Goal: Task Accomplishment & Management: Manage account settings

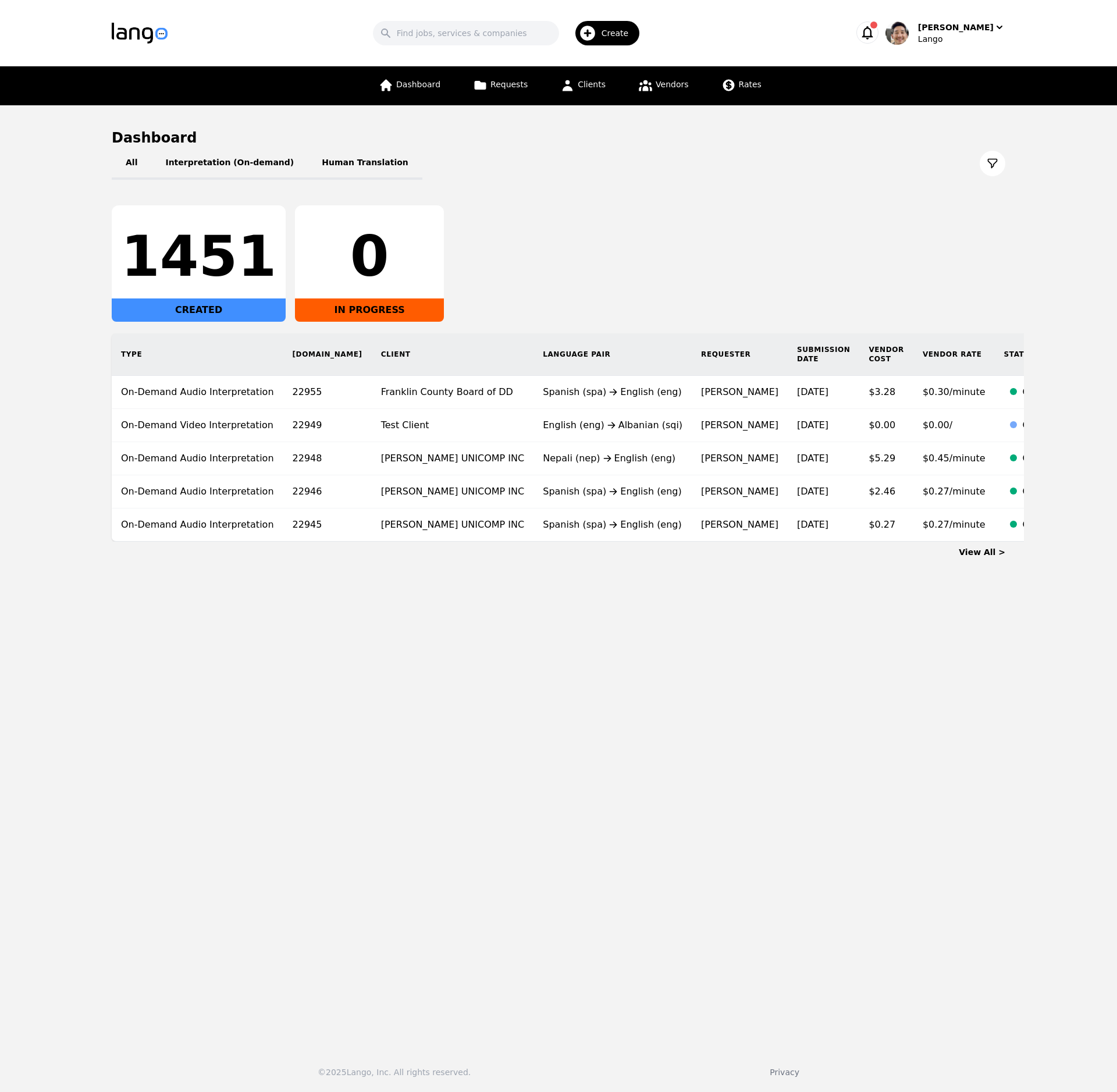
click at [624, 623] on main "Dashboard All Interpretation (On-demand) Human Translation 1451 CREATED 0 IN PR…" at bounding box center [558, 572] width 1117 height 933
click at [725, 244] on div "1451 CREATED 0 IN PROGRESS" at bounding box center [558, 263] width 894 height 116
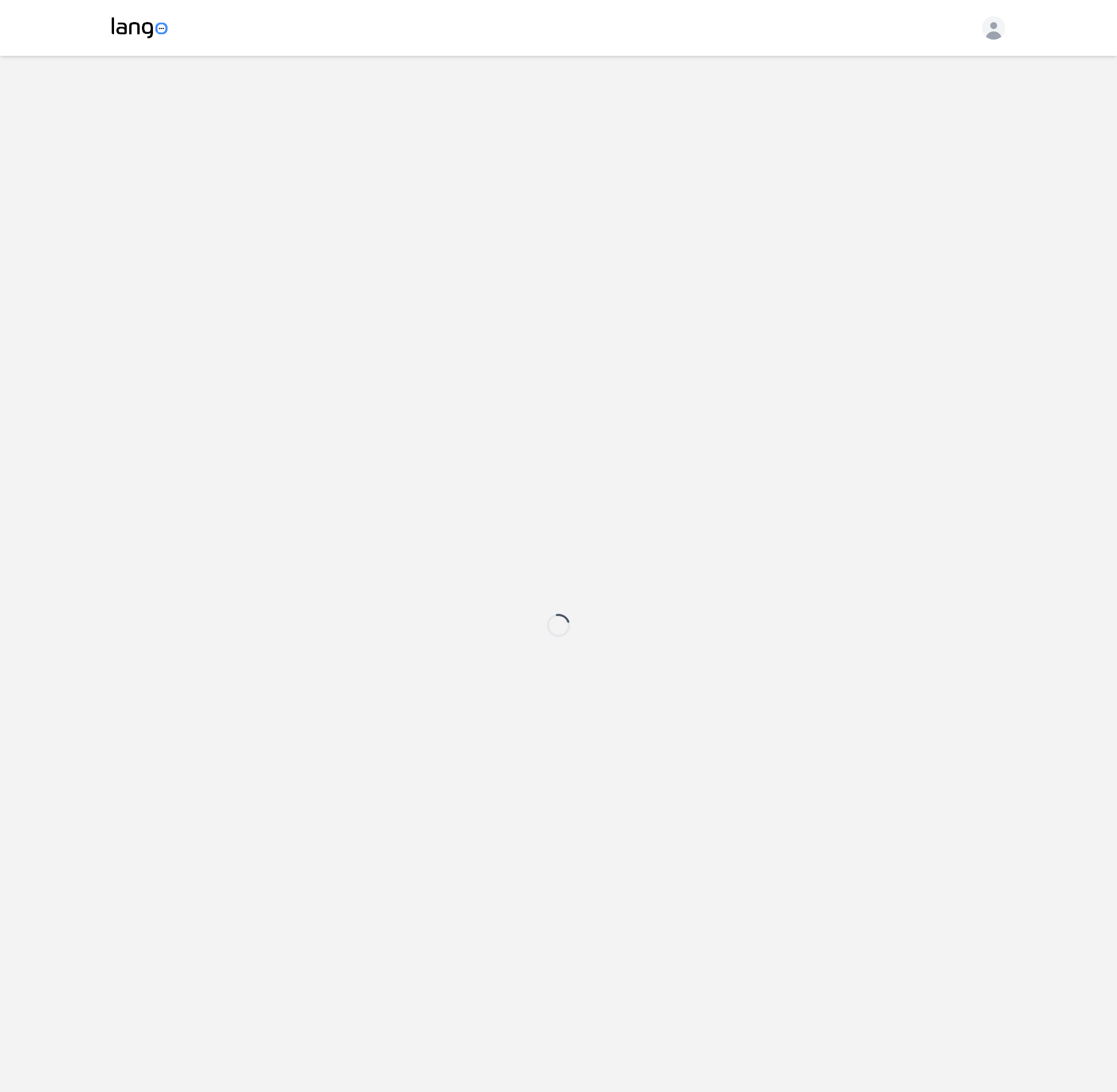
select select "active"
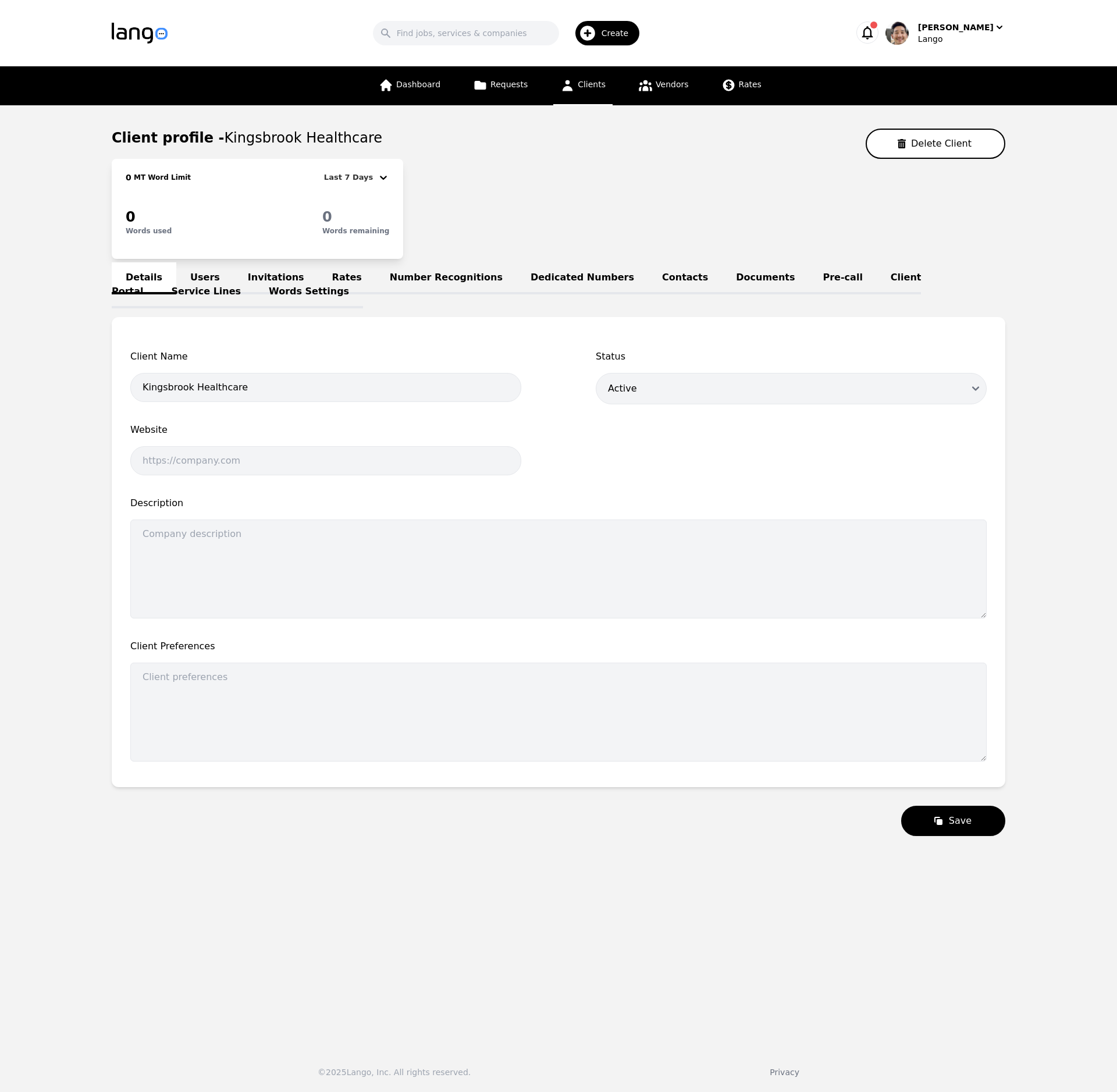
click at [275, 279] on link "Invitations" at bounding box center [275, 278] width 84 height 32
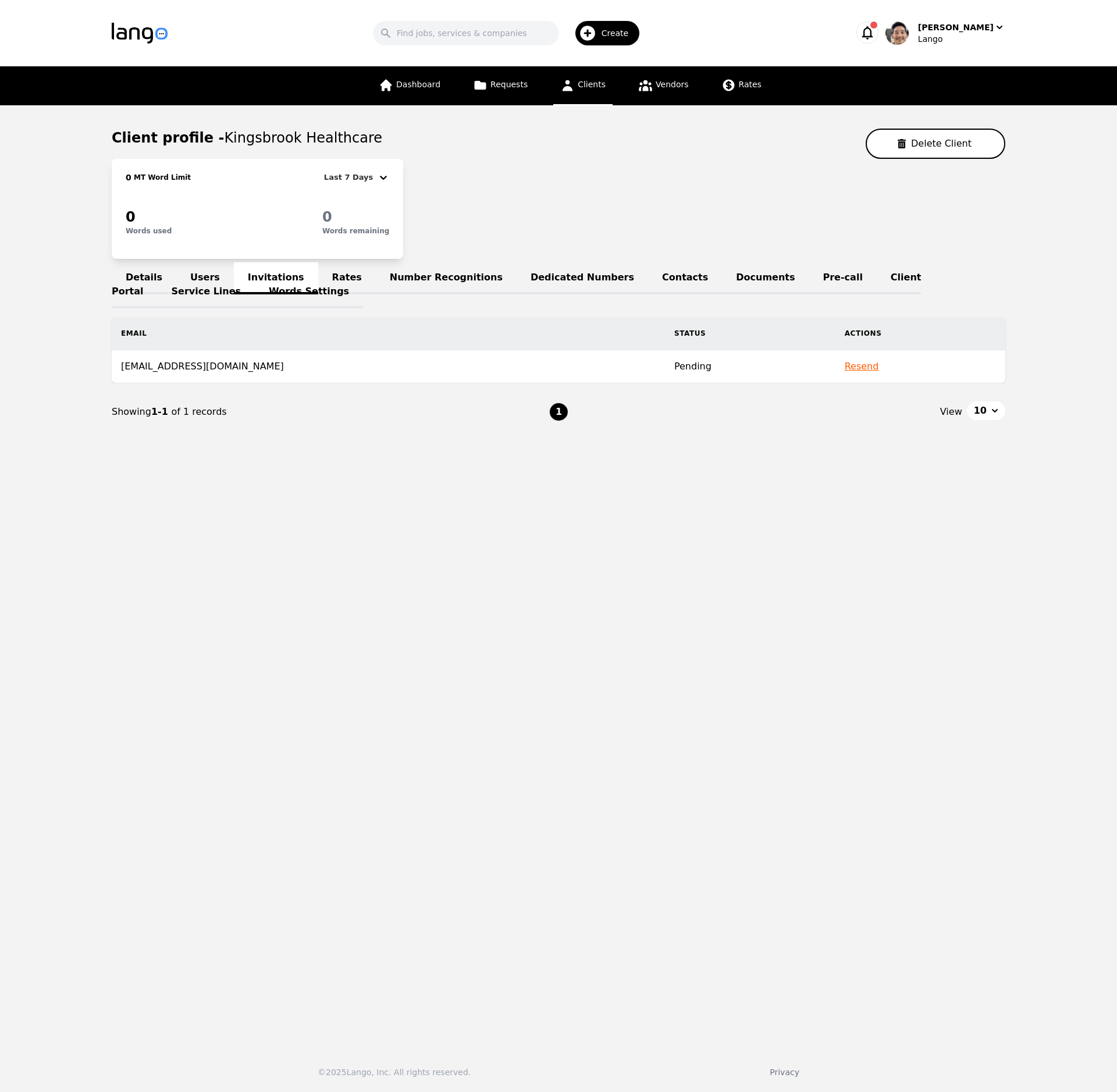
click at [195, 274] on link "Users" at bounding box center [205, 278] width 58 height 32
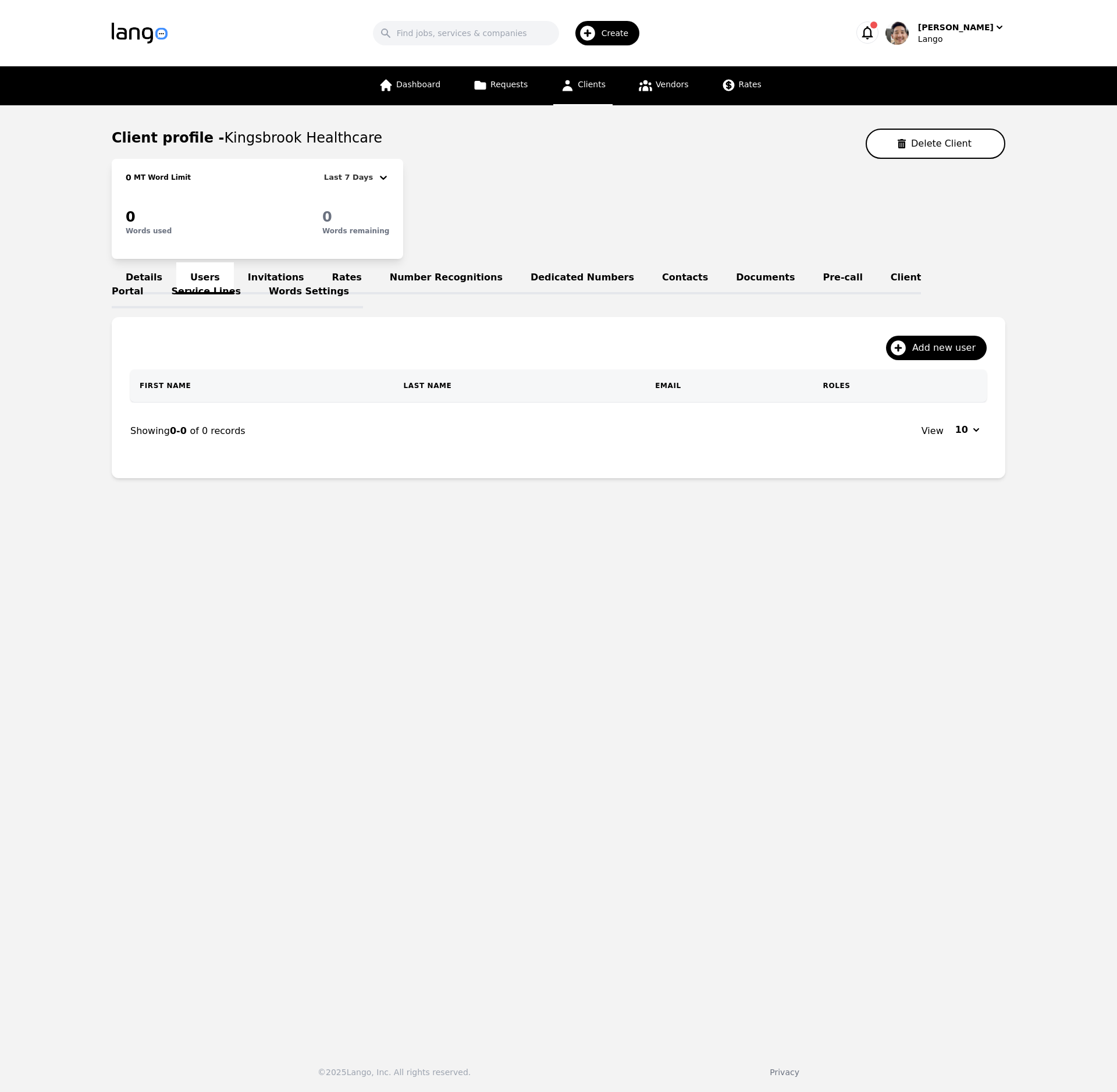
click at [273, 275] on link "Invitations" at bounding box center [275, 278] width 84 height 32
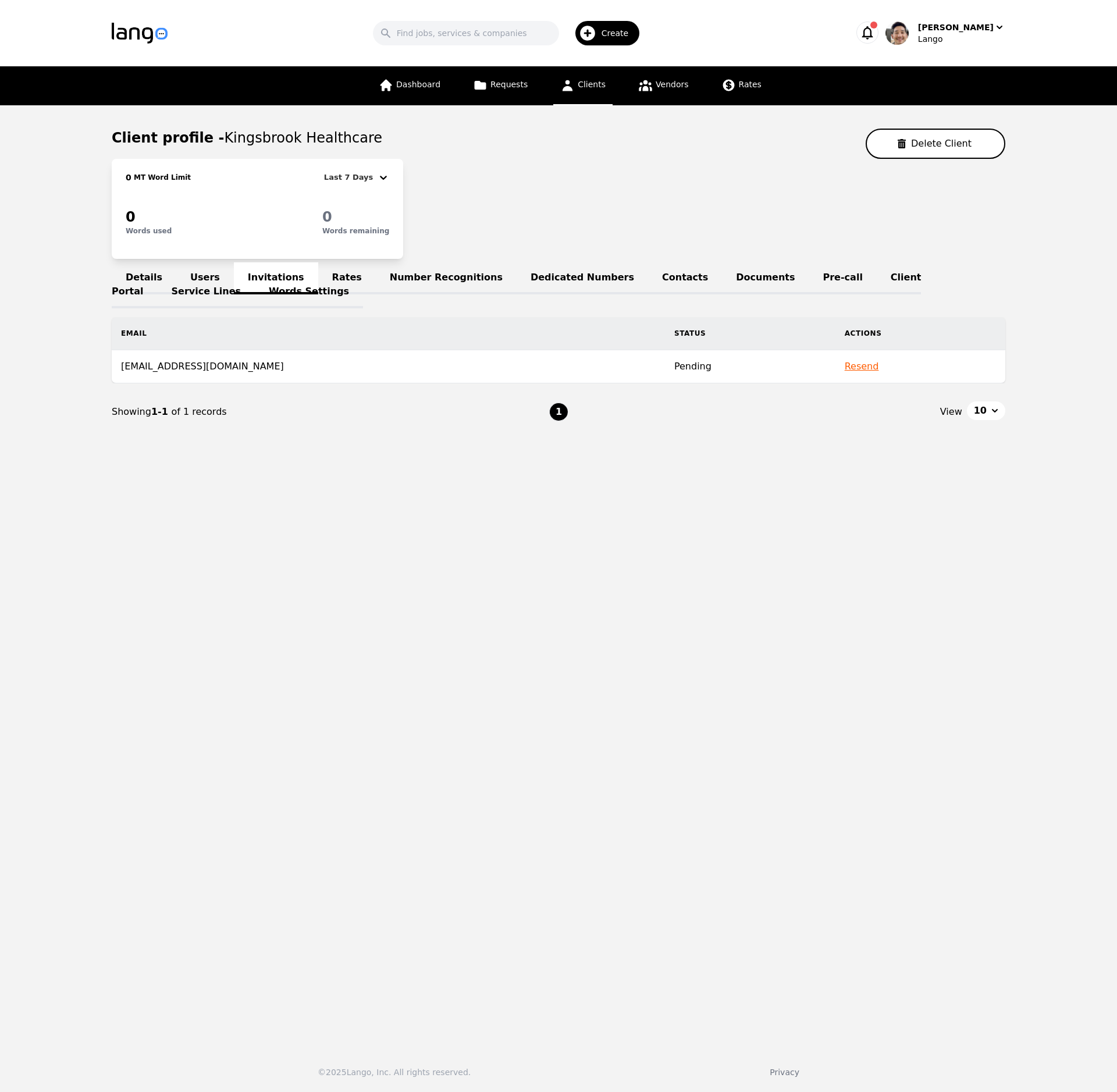
click at [336, 577] on main "Client profile - Kingsbrook Healthcare Delete Client 0 MT Word Limit Last 7 Day…" at bounding box center [558, 572] width 1117 height 933
drag, startPoint x: 247, startPoint y: 372, endPoint x: 107, endPoint y: 366, distance: 140.1
click at [107, 366] on div "Email Status Actions [EMAIL_ADDRESS][DOMAIN_NAME] Pending Resend" at bounding box center [558, 350] width 931 height 66
click at [264, 471] on main "Client profile - Kingsbrook Healthcare Delete Client 0 MT Word Limit Last 7 Day…" at bounding box center [558, 572] width 1117 height 933
drag, startPoint x: 255, startPoint y: 368, endPoint x: 124, endPoint y: 368, distance: 131.0
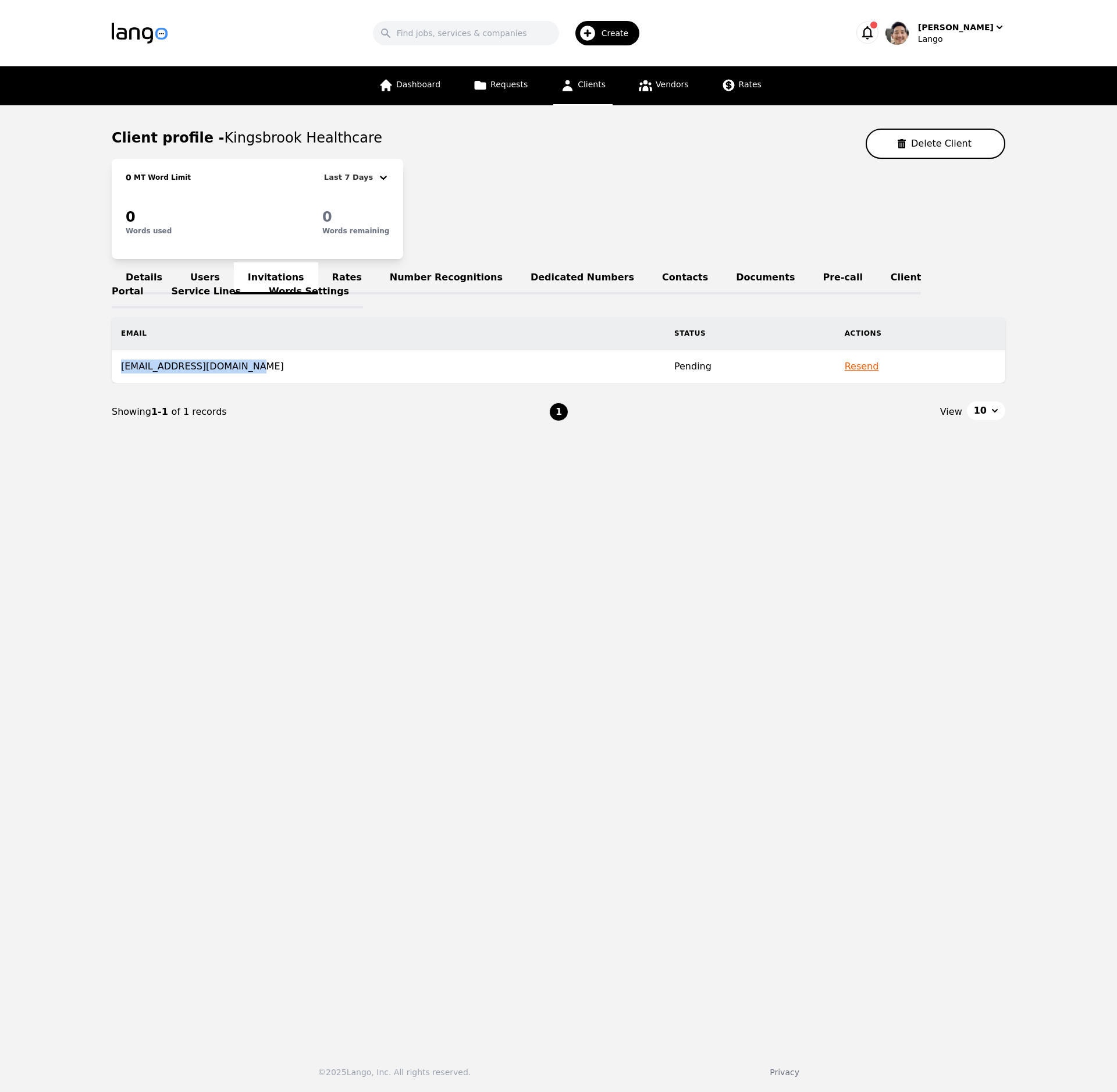
click at [124, 368] on td "[EMAIL_ADDRESS][DOMAIN_NAME]" at bounding box center [388, 366] width 554 height 33
copy td "[EMAIL_ADDRESS][DOMAIN_NAME]"
click at [202, 274] on link "Users" at bounding box center [205, 278] width 58 height 32
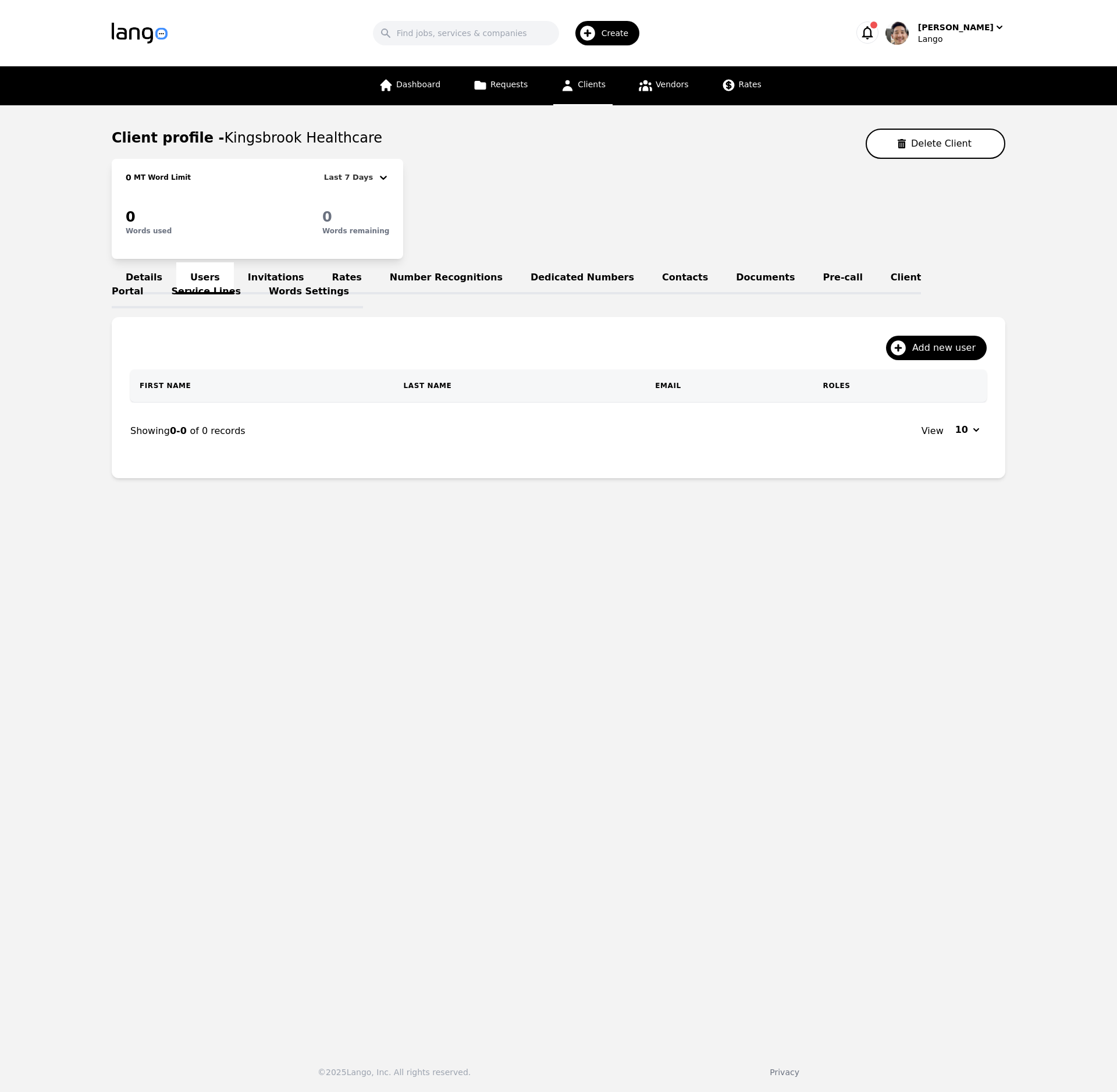
click at [696, 752] on main "Client profile - Kingsbrook Healthcare Delete Client 0 MT Word Limit Last 7 Day…" at bounding box center [558, 572] width 1117 height 933
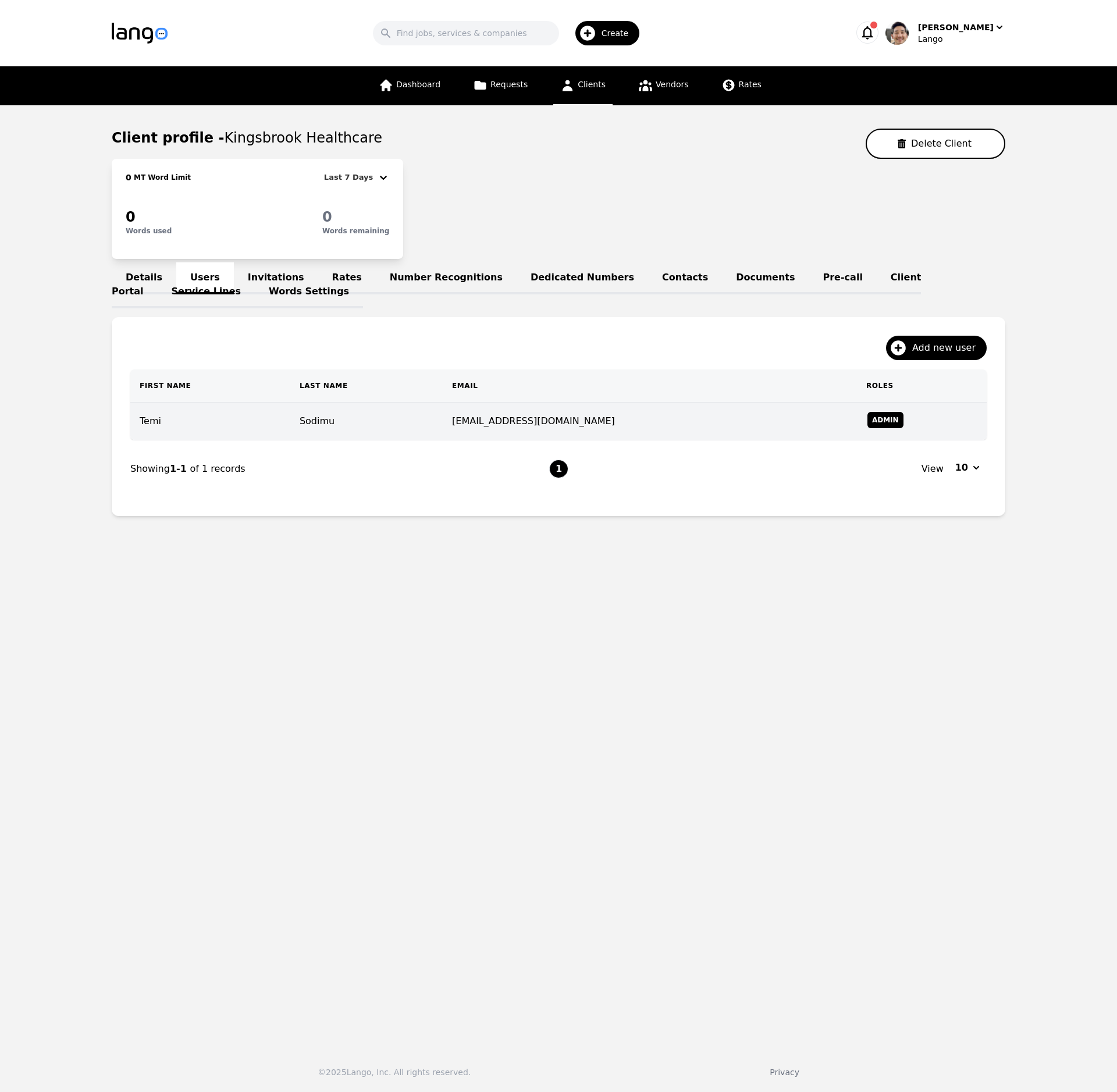
click at [443, 426] on td "Sodimu" at bounding box center [367, 422] width 152 height 38
click at [324, 418] on td "Sodimu" at bounding box center [367, 422] width 152 height 38
click at [151, 420] on td "Temi" at bounding box center [210, 422] width 160 height 38
click at [867, 413] on span "Admin" at bounding box center [885, 420] width 36 height 16
click at [870, 419] on span "Admin" at bounding box center [885, 420] width 36 height 16
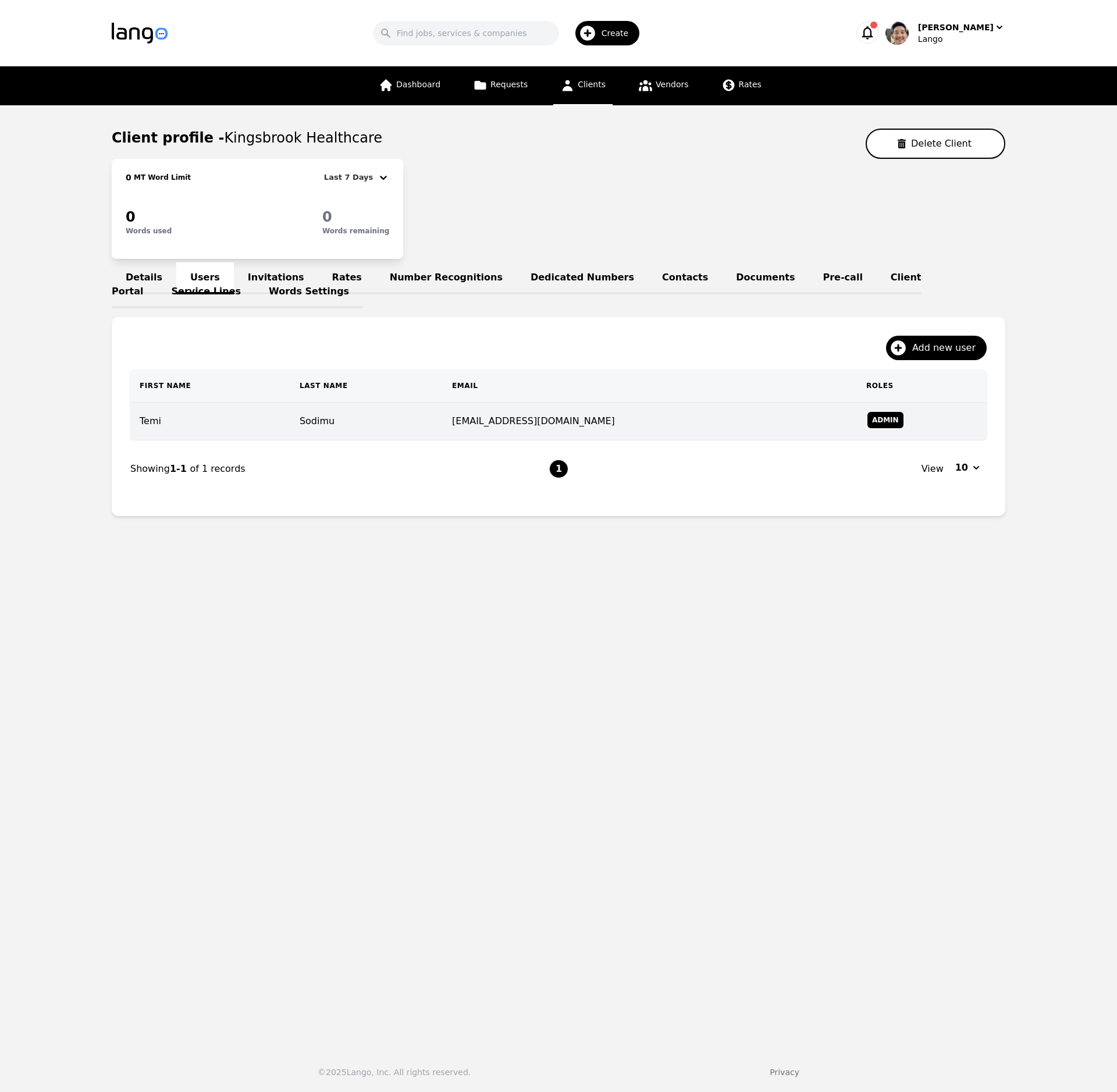
click at [142, 422] on td "Temi" at bounding box center [210, 422] width 160 height 38
